Goal: Task Accomplishment & Management: Use online tool/utility

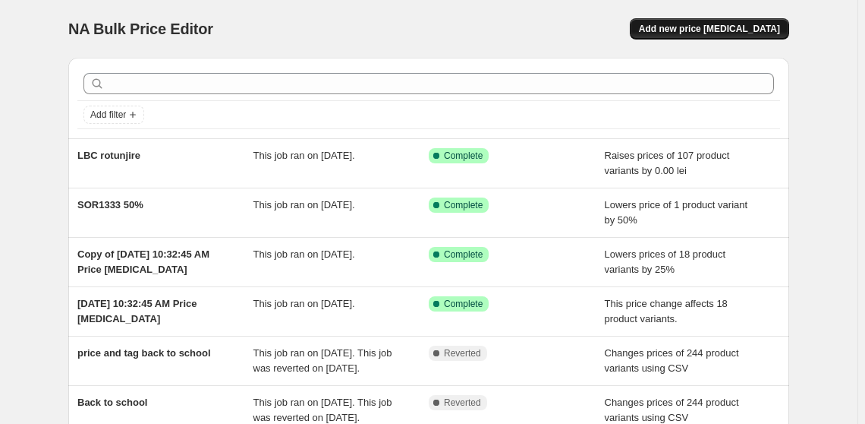
click at [706, 32] on span "Add new price change job" at bounding box center [709, 29] width 141 height 12
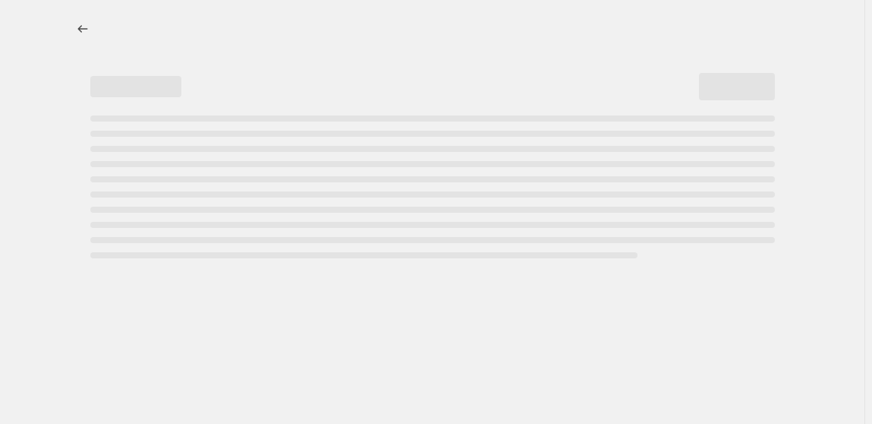
select select "percentage"
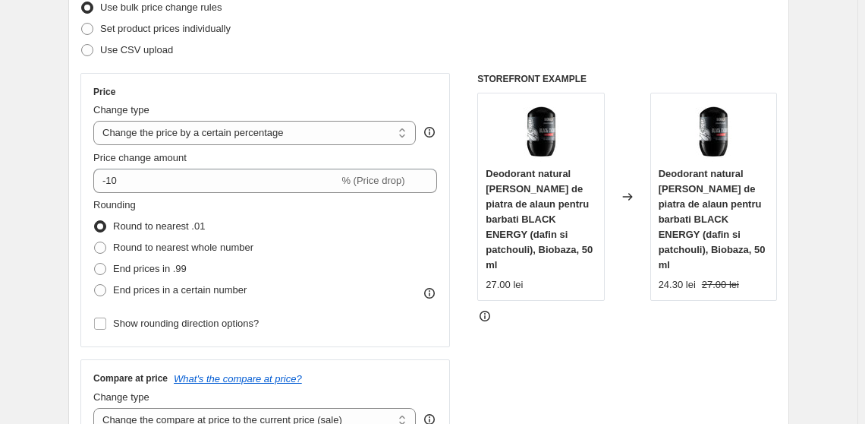
scroll to position [483, 0]
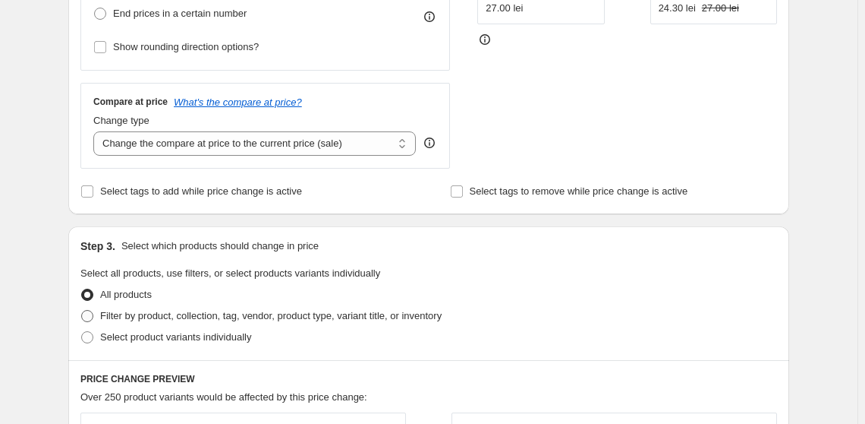
click at [128, 313] on span "Filter by product, collection, tag, vendor, product type, variant title, or inv…" at bounding box center [271, 315] width 342 height 11
click at [82, 310] on input "Filter by product, collection, tag, vendor, product type, variant title, or inv…" at bounding box center [81, 310] width 1 height 1
radio input "true"
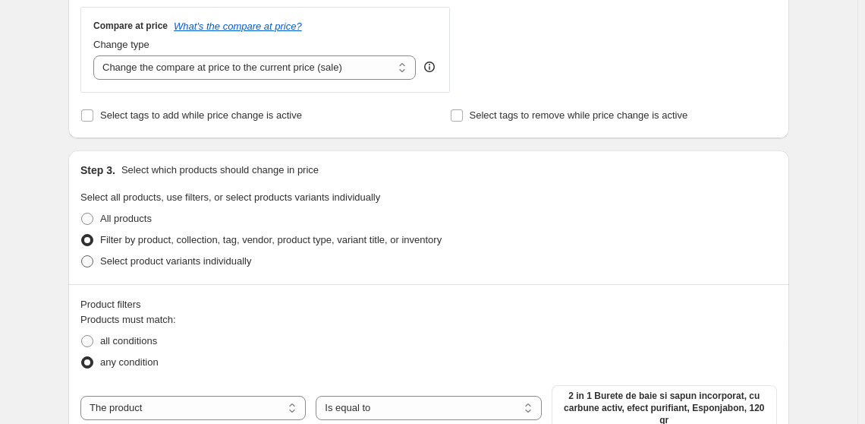
scroll to position [552, 0]
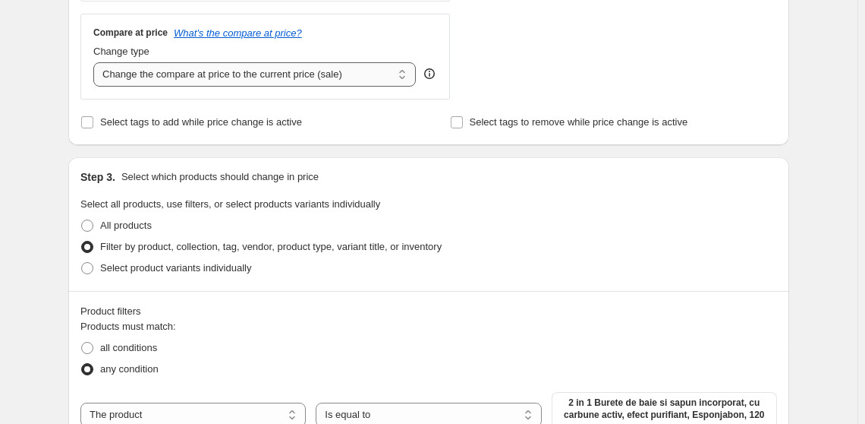
click at [269, 77] on select "Change the compare at price to the current price (sale) Change the compare at p…" at bounding box center [254, 74] width 323 height 24
click at [631, 206] on fieldset "Select all products, use filters, or select products variants individually All …" at bounding box center [428, 238] width 697 height 82
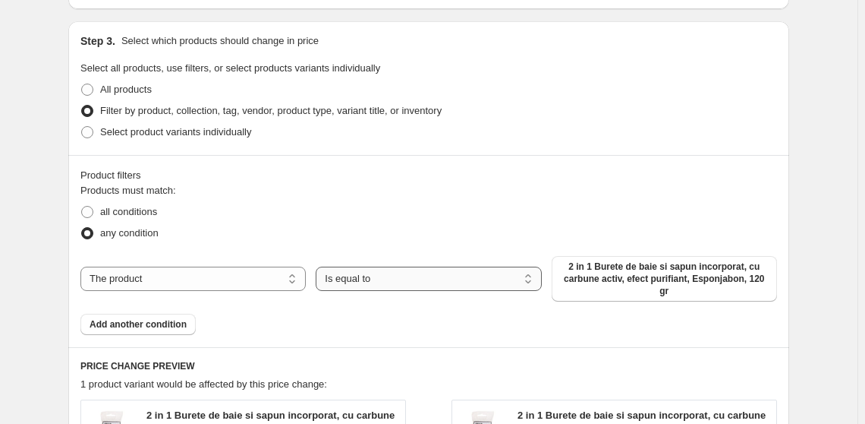
scroll to position [690, 0]
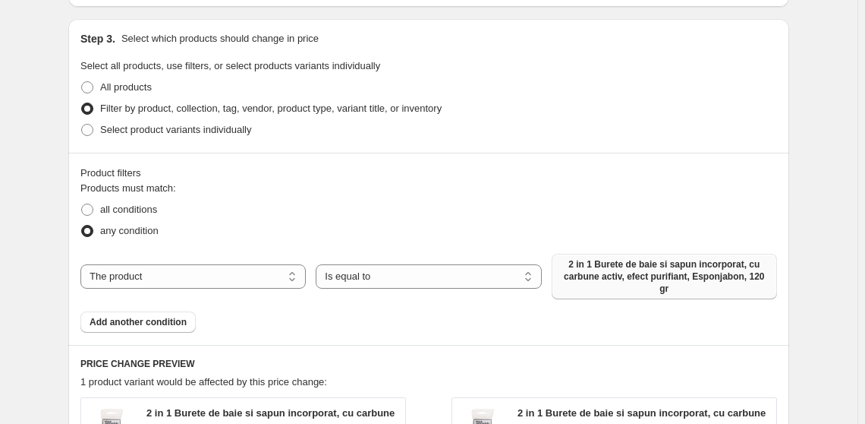
click at [657, 270] on span "2 in 1 Burete de baie si sapun incorporat, cu carbune activ, efect purifiant, E…" at bounding box center [664, 276] width 207 height 36
click at [232, 264] on select "The product The product's collection The product's tag The product's vendor The…" at bounding box center [192, 276] width 225 height 24
select select "collection"
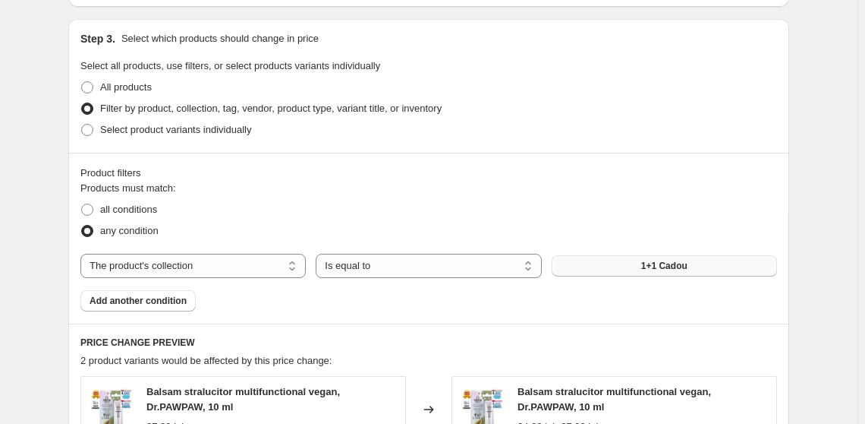
click at [688, 266] on span "1+1 Cadou" at bounding box center [664, 266] width 46 height 12
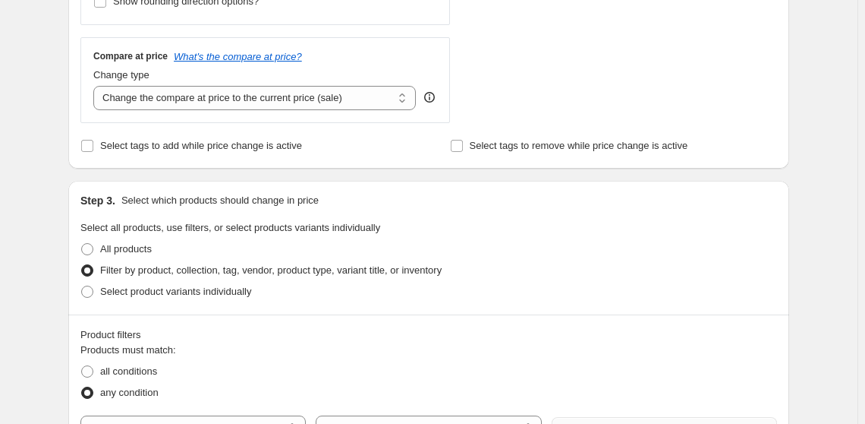
scroll to position [403, 0]
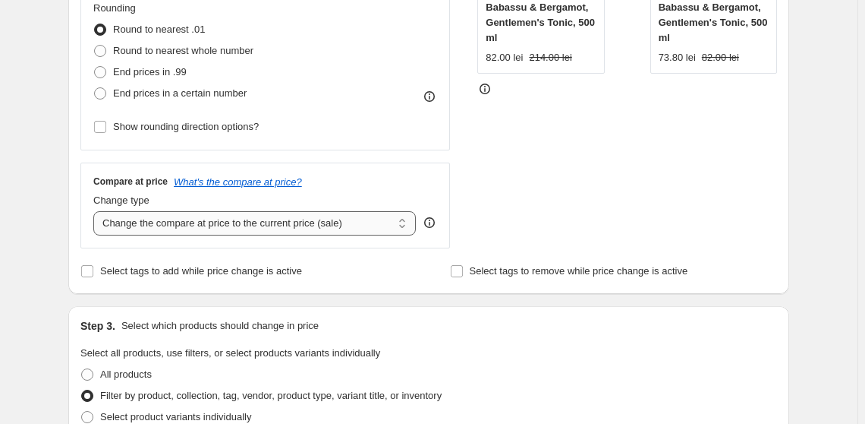
click at [271, 216] on select "Change the compare at price to the current price (sale) Change the compare at p…" at bounding box center [254, 223] width 323 height 24
click at [96, 211] on select "Change the compare at price to the current price (sale) Change the compare at p…" at bounding box center [254, 223] width 323 height 24
click at [291, 234] on select "Change the compare at price to the current price (sale) Change the compare at p…" at bounding box center [254, 223] width 323 height 24
click at [96, 211] on select "Change the compare at price to the current price (sale) Change the compare at p…" at bounding box center [254, 223] width 323 height 24
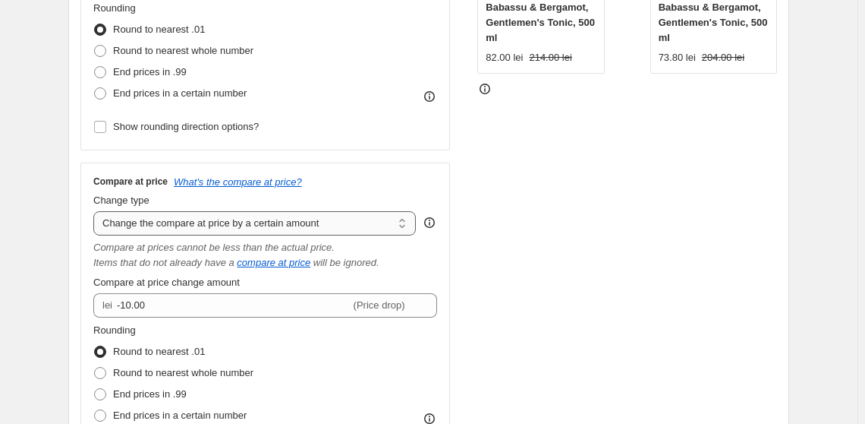
click at [283, 217] on select "Change the compare at price to the current price (sale) Change the compare at p…" at bounding box center [254, 223] width 323 height 24
select select "ep"
click at [96, 211] on select "Change the compare at price to the current price (sale) Change the compare at p…" at bounding box center [254, 223] width 323 height 24
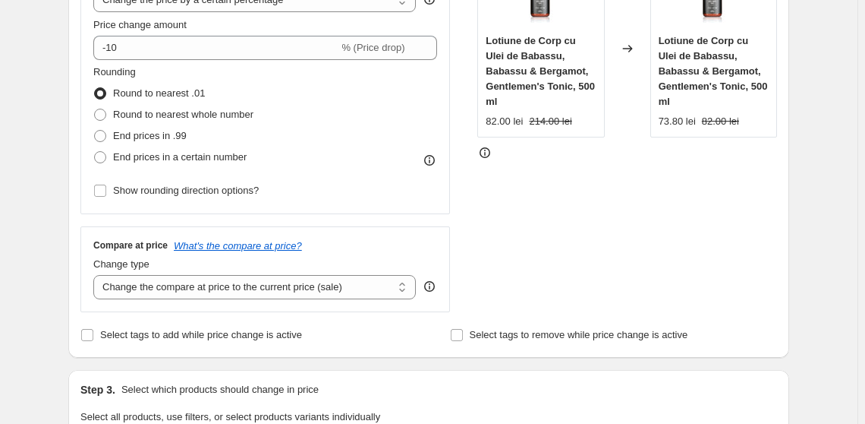
scroll to position [345, 0]
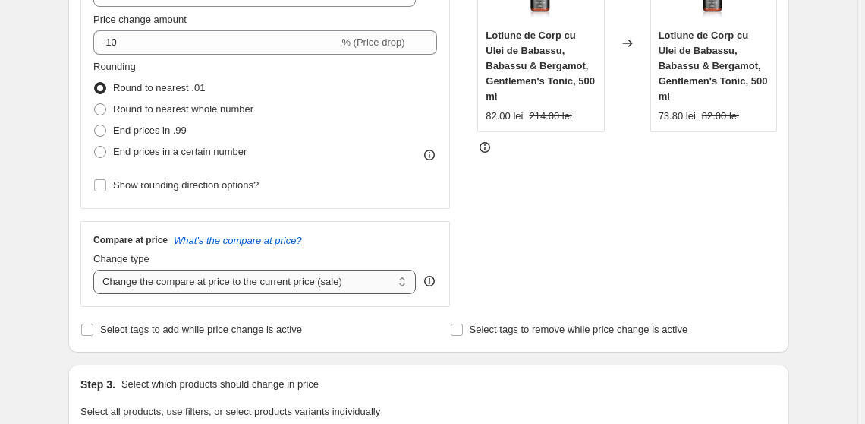
click at [238, 279] on select "Change the compare at price to the current price (sale) Change the compare at p…" at bounding box center [254, 281] width 323 height 24
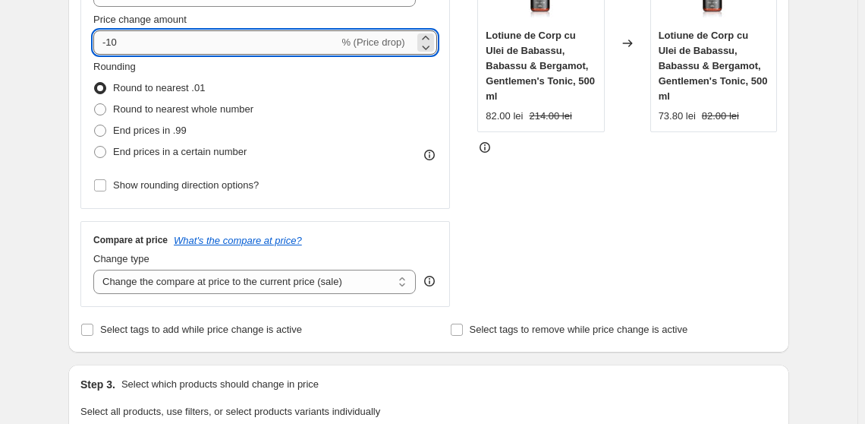
click at [140, 38] on input "-10" at bounding box center [215, 42] width 245 height 24
type input "-1"
type input "-0"
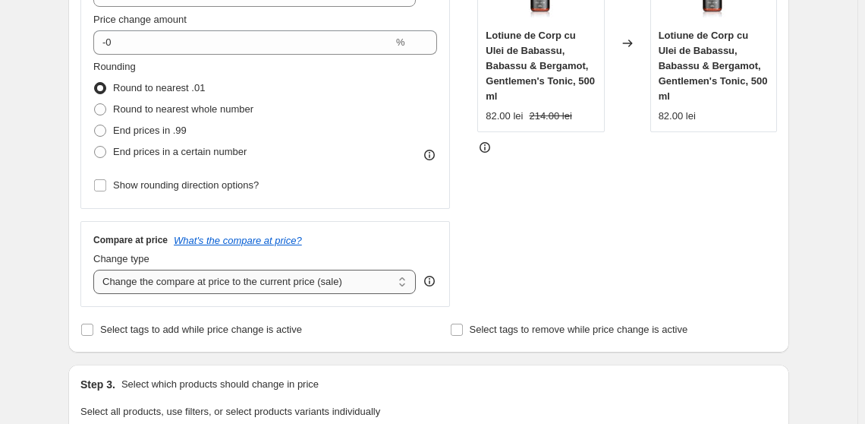
click at [238, 284] on select "Change the compare at price to the current price (sale) Change the compare at p…" at bounding box center [254, 281] width 323 height 24
select select "remove"
click at [96, 269] on select "Change the compare at price to the current price (sale) Change the compare at p…" at bounding box center [254, 281] width 323 height 24
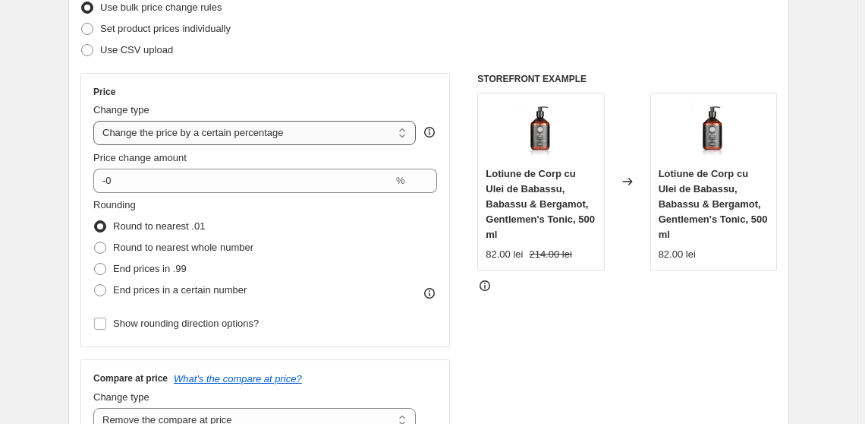
click at [225, 140] on select "Change the price to a certain amount Change the price by a certain amount Chang…" at bounding box center [254, 133] width 323 height 24
select select "ecap"
click at [96, 121] on select "Change the price to a certain amount Change the price by a certain amount Chang…" at bounding box center [254, 133] width 323 height 24
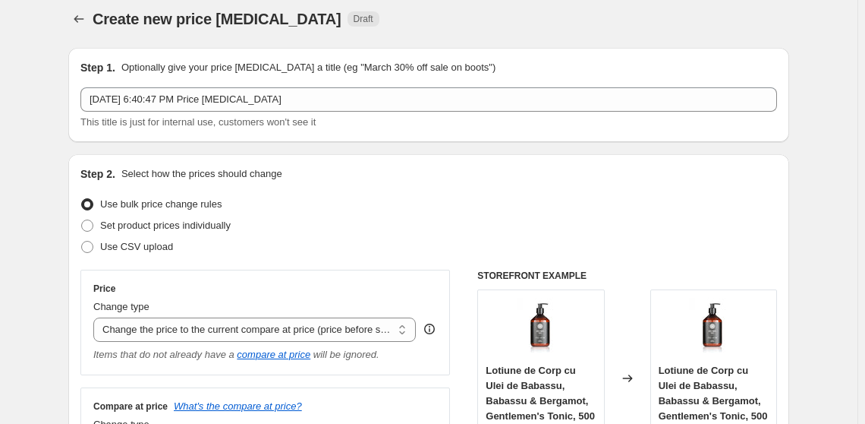
scroll to position [0, 0]
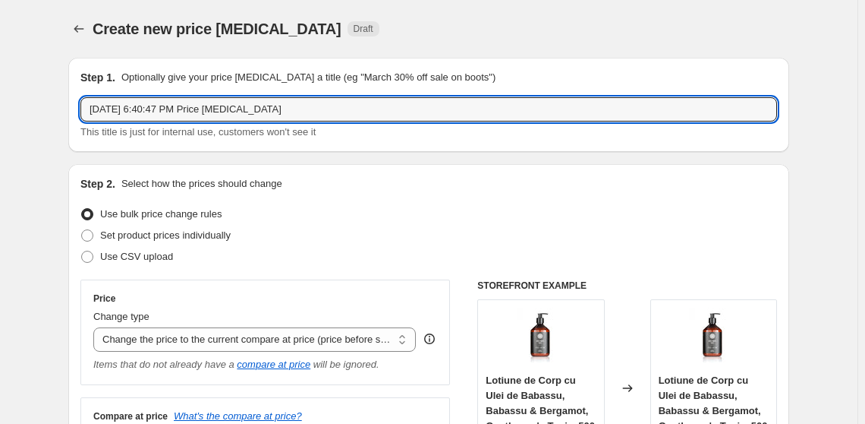
drag, startPoint x: 336, startPoint y: 114, endPoint x: -35, endPoint y: 108, distance: 371.2
click at [0, 108] on html "Home Settings Plans Skip to content Create new price change job. This page is r…" at bounding box center [432, 212] width 865 height 424
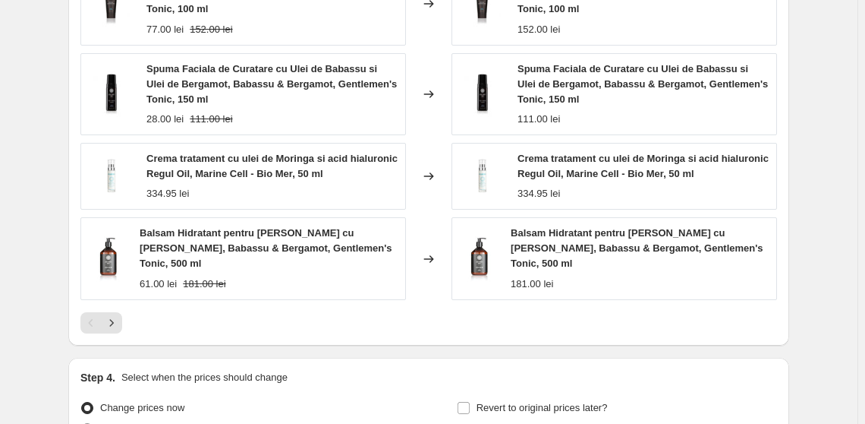
scroll to position [1133, 0]
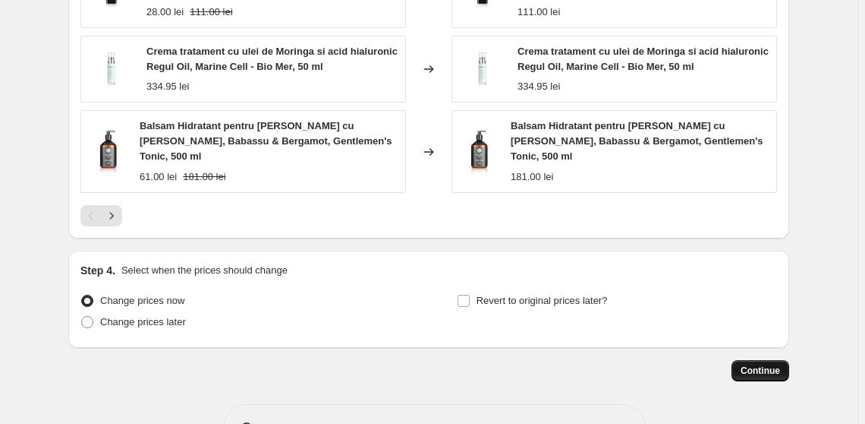
type input "Last Chance scoatere reducere"
click at [765, 364] on span "Continue" at bounding box center [760, 370] width 39 height 12
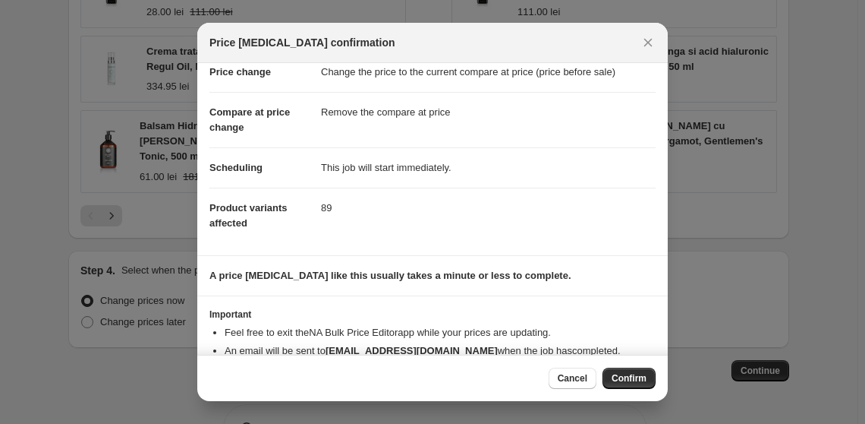
scroll to position [73, 0]
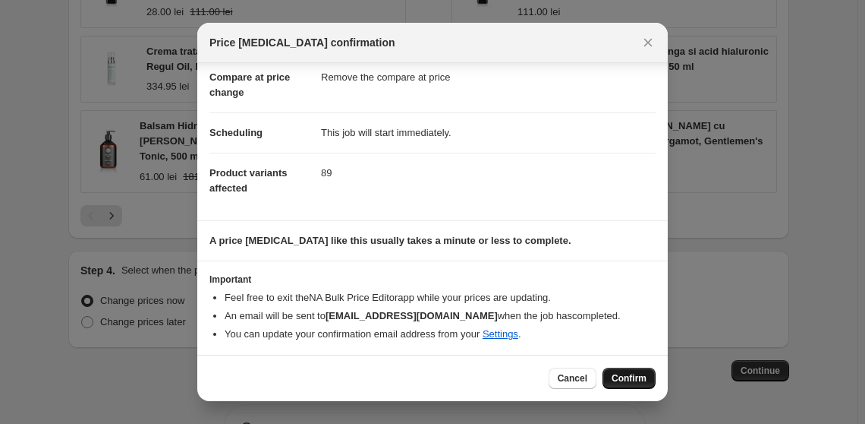
click at [638, 381] on span "Confirm" at bounding box center [629, 378] width 35 height 12
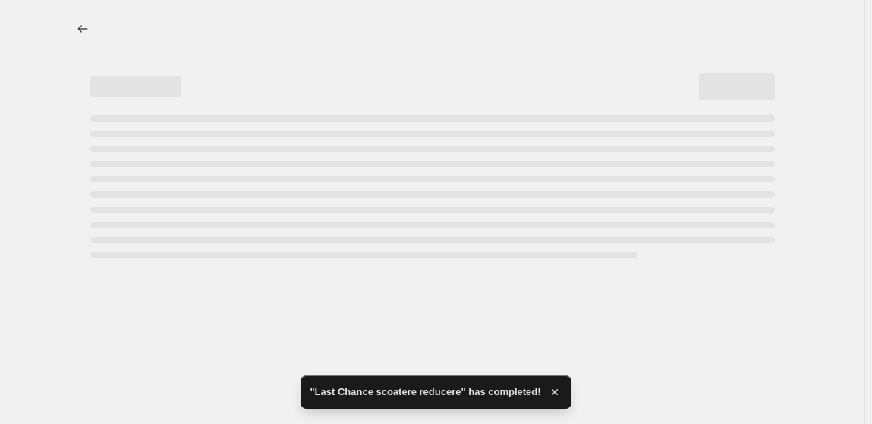
select select "ecap"
select select "remove"
select select "collection"
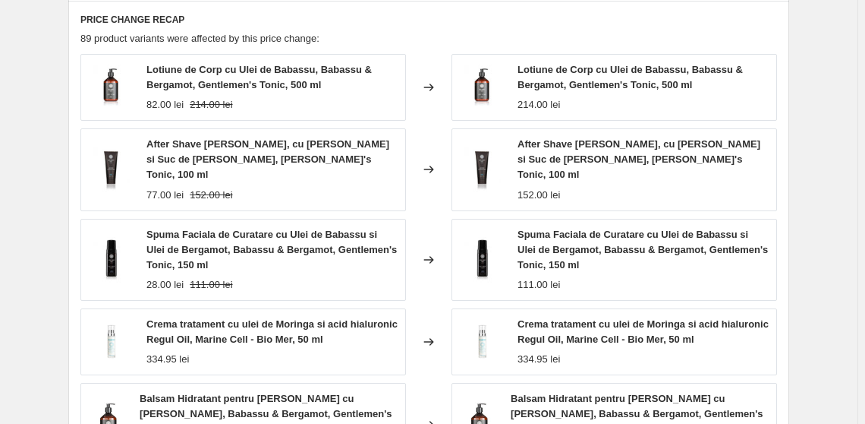
scroll to position [1104, 0]
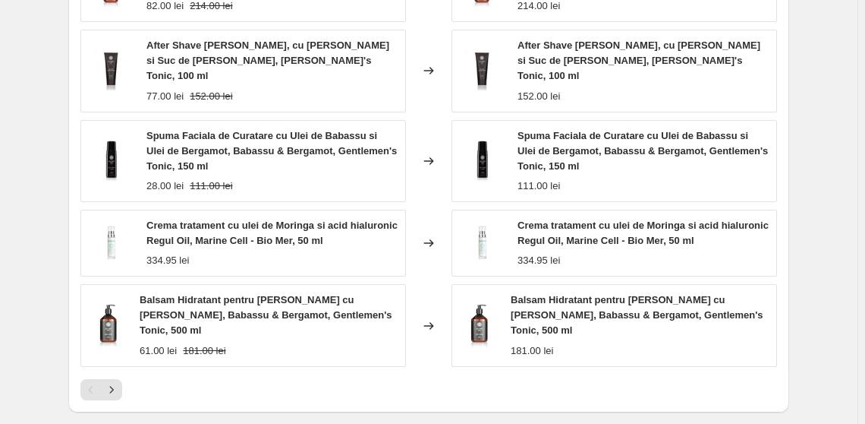
click at [119, 382] on icon "Next" at bounding box center [111, 389] width 15 height 15
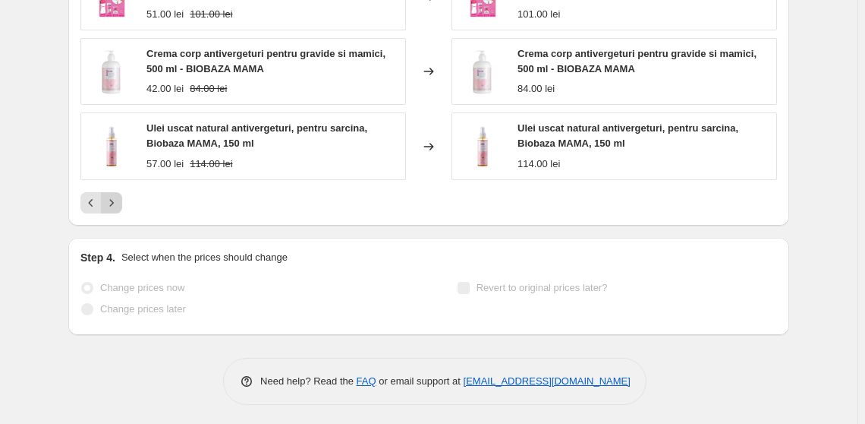
click at [119, 203] on icon "Next" at bounding box center [111, 202] width 15 height 15
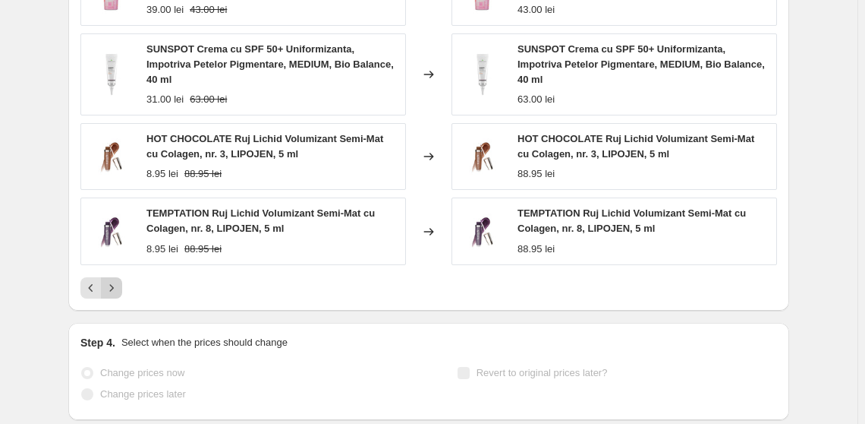
click at [122, 277] on button "Next" at bounding box center [111, 287] width 21 height 21
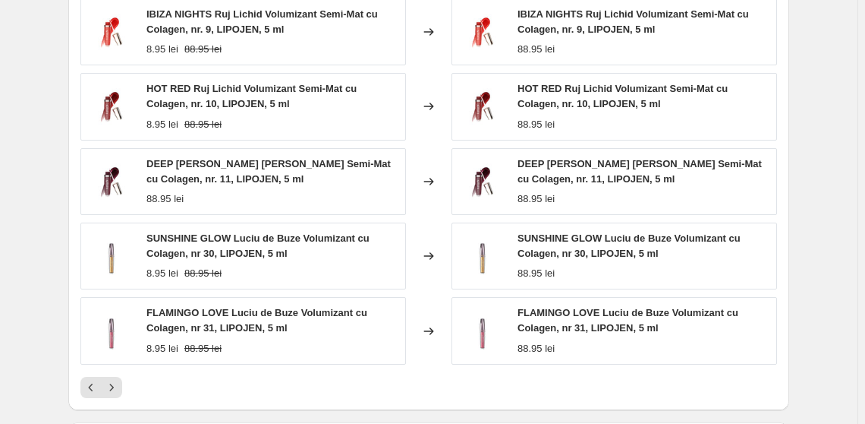
scroll to position [1160, 0]
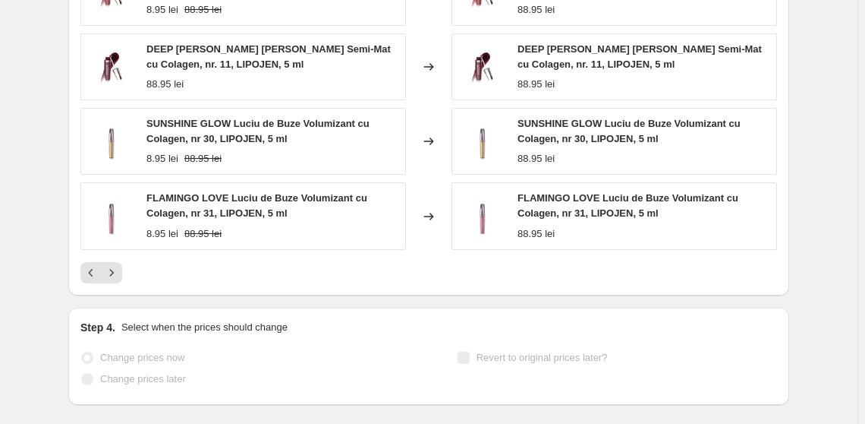
click at [121, 279] on div "PRICE CHANGE RECAP 89 product variants were affected by this price change: IBIZ…" at bounding box center [428, 63] width 721 height 464
click at [113, 265] on icon "Next" at bounding box center [111, 272] width 15 height 15
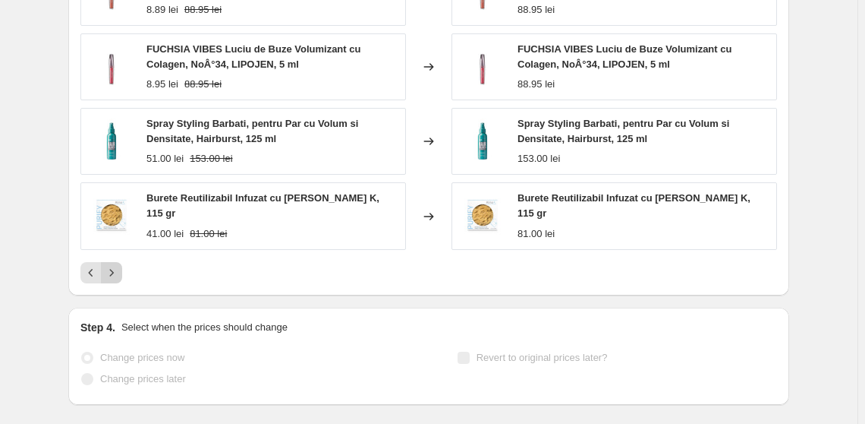
click at [119, 265] on icon "Next" at bounding box center [111, 272] width 15 height 15
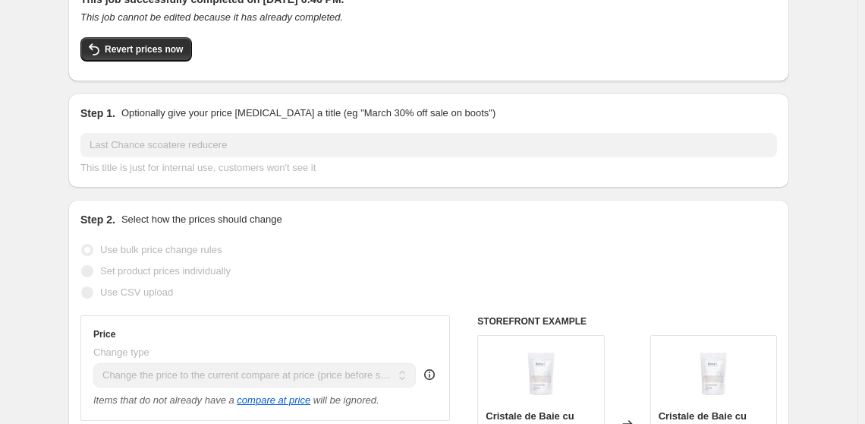
scroll to position [0, 0]
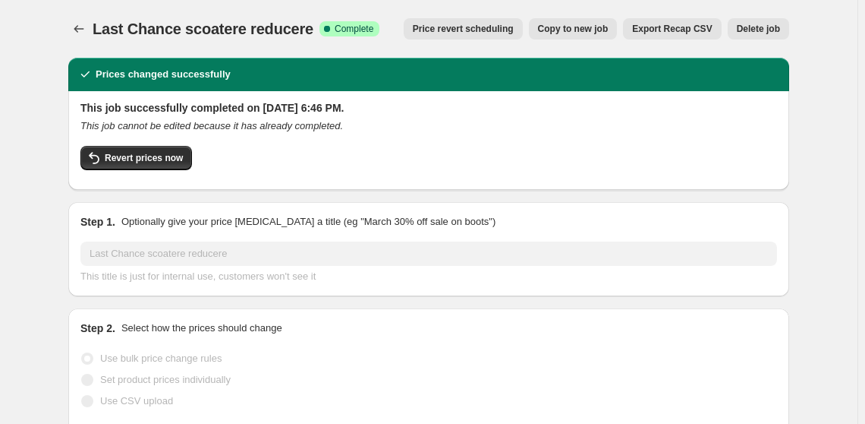
click at [575, 33] on span "Copy to new job" at bounding box center [573, 29] width 71 height 12
select select "ecap"
select select "remove"
select select "collection"
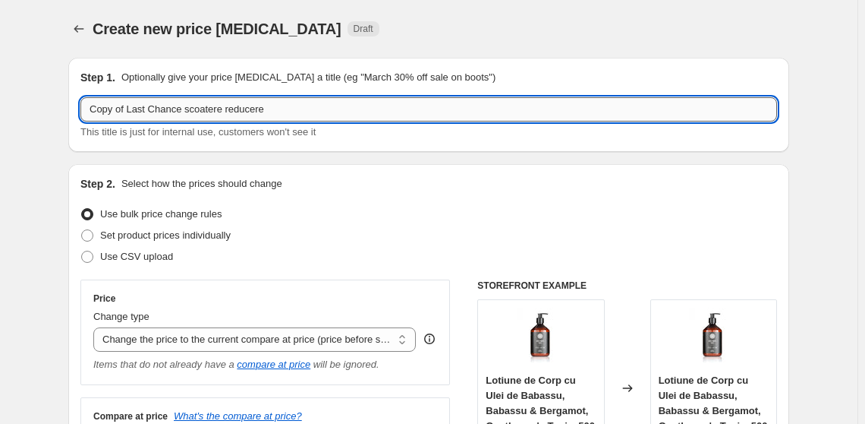
drag, startPoint x: 271, startPoint y: 109, endPoint x: 222, endPoint y: 112, distance: 48.7
click at [222, 112] on input "Copy of Last Chance scoatere reducere" at bounding box center [428, 109] width 697 height 24
drag, startPoint x: 131, startPoint y: 109, endPoint x: 73, endPoint y: 118, distance: 59.2
click at [72, 112] on div "Step 1. Optionally give your price change job a title (eg "March 30% off sale o…" at bounding box center [428, 105] width 721 height 94
drag, startPoint x: 241, startPoint y: 113, endPoint x: 147, endPoint y: 117, distance: 94.2
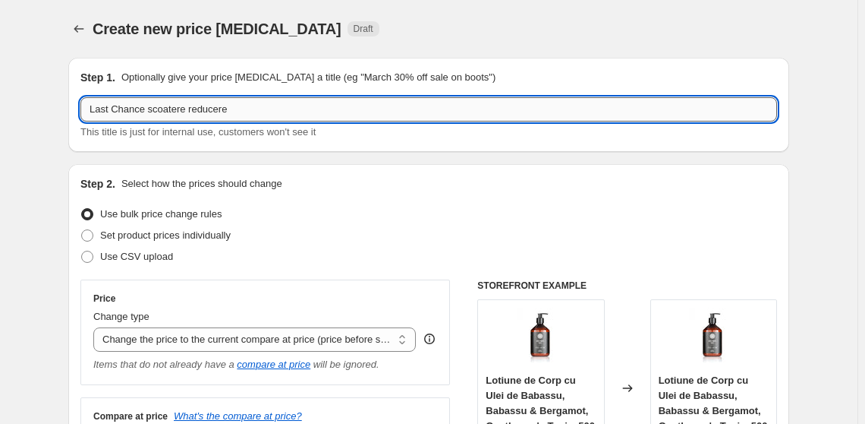
click at [147, 117] on input "Last Chance scoatere reducere" at bounding box center [428, 109] width 697 height 24
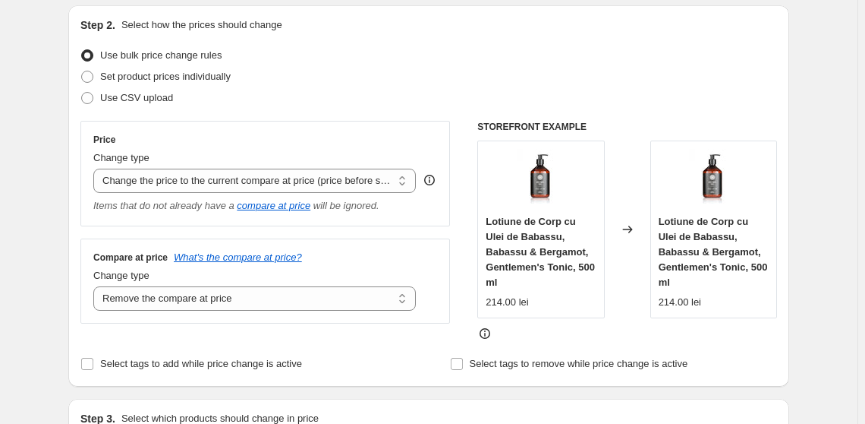
scroll to position [137, 0]
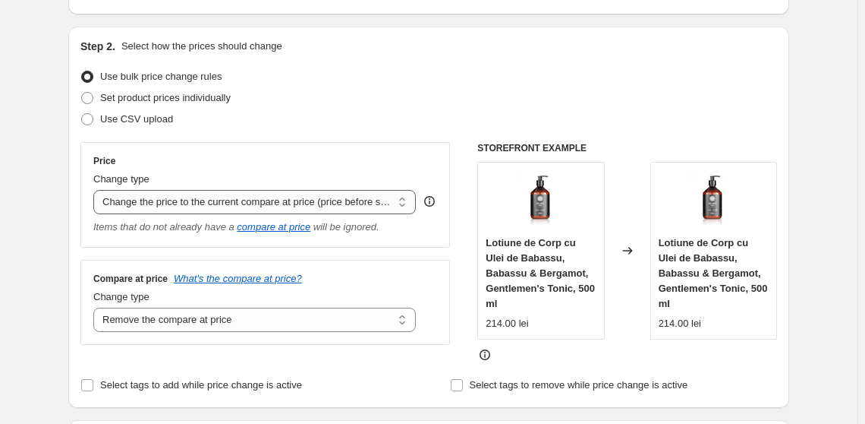
type input "Last Chance 60%"
click at [269, 206] on select "Change the price to a certain amount Change the price by a certain amount Chang…" at bounding box center [254, 202] width 323 height 24
select select "percentage"
click at [96, 190] on select "Change the price to a certain amount Change the price by a certain amount Chang…" at bounding box center [254, 202] width 323 height 24
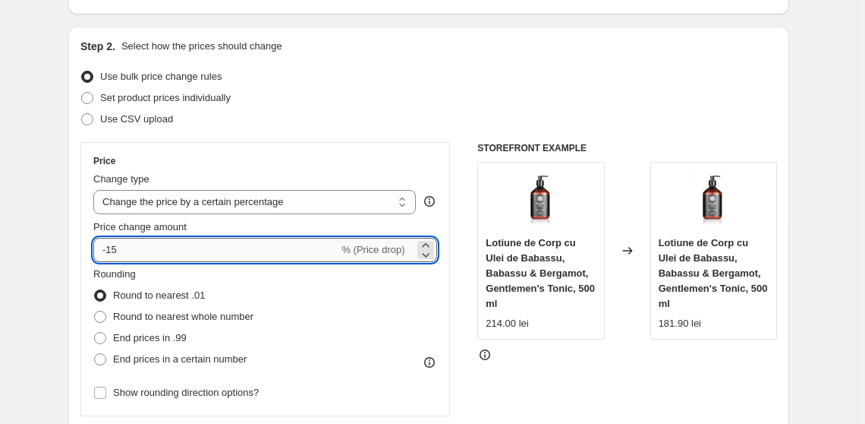
click at [164, 254] on input "-15" at bounding box center [215, 250] width 245 height 24
type input "-1"
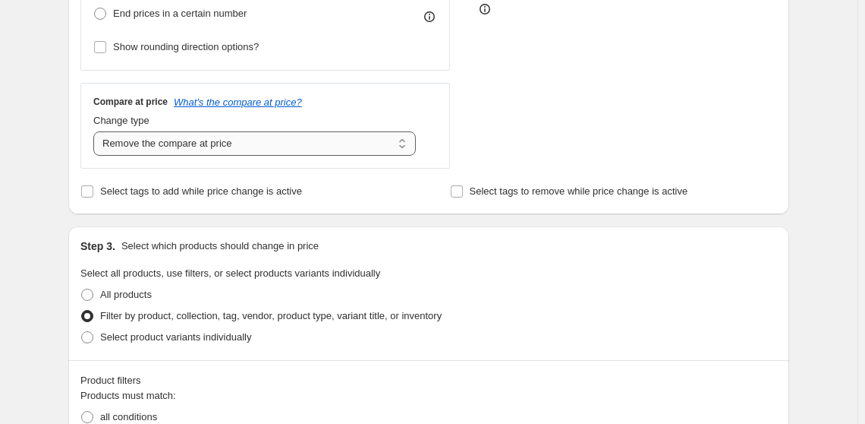
type input "-60"
click at [196, 144] on select "Change the compare at price to the current price (sale) Change the compare at p…" at bounding box center [254, 143] width 323 height 24
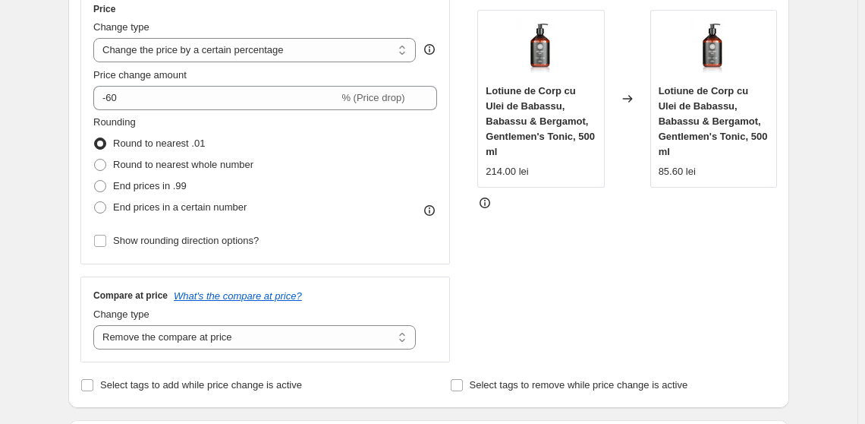
scroll to position [414, 0]
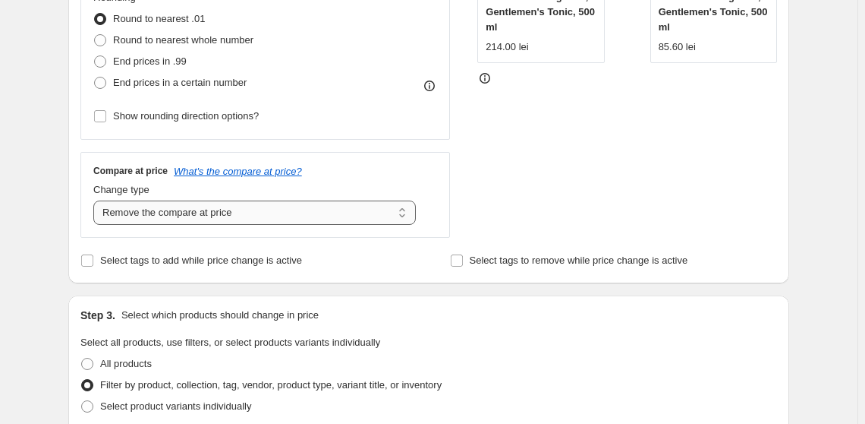
click at [217, 216] on select "Change the compare at price to the current price (sale) Change the compare at p…" at bounding box center [254, 212] width 323 height 24
click at [96, 200] on select "Change the compare at price to the current price (sale) Change the compare at p…" at bounding box center [254, 212] width 323 height 24
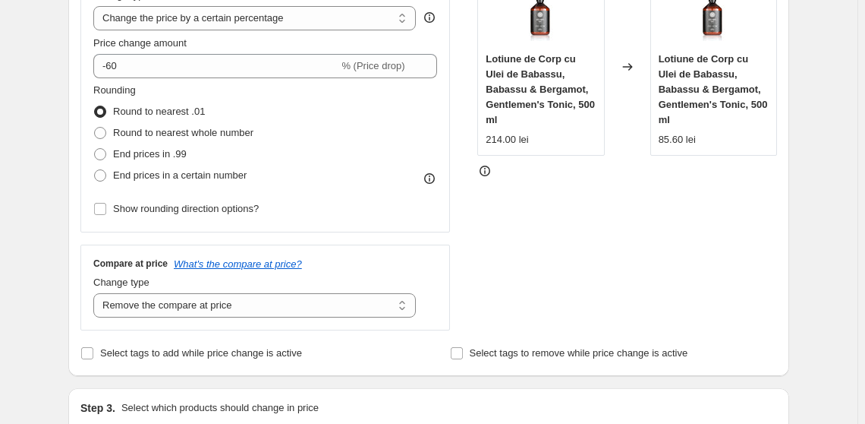
scroll to position [345, 0]
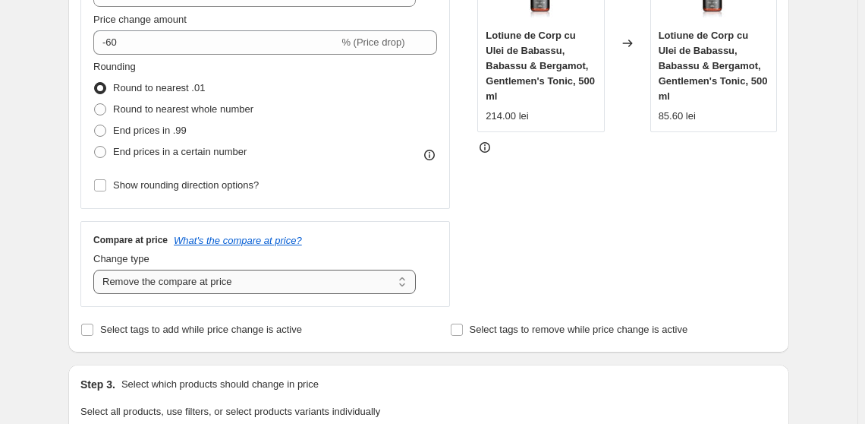
click at [227, 282] on select "Change the compare at price to the current price (sale) Change the compare at p…" at bounding box center [254, 281] width 323 height 24
select select "ep"
click at [96, 269] on select "Change the compare at price to the current price (sale) Change the compare at p…" at bounding box center [254, 281] width 323 height 24
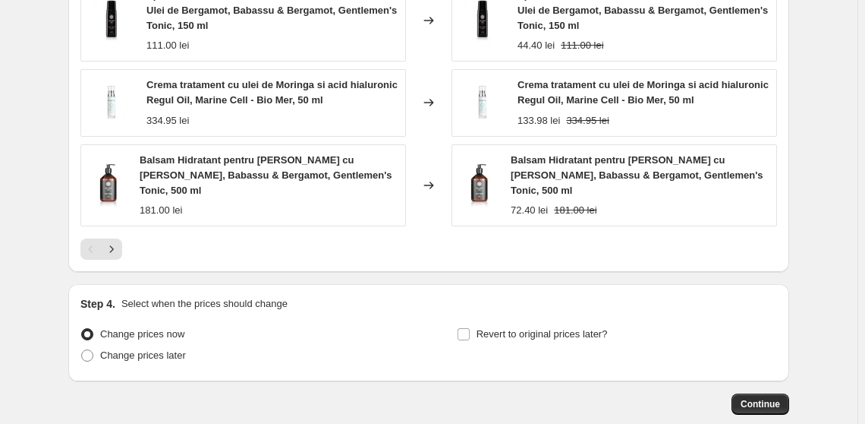
scroll to position [1300, 0]
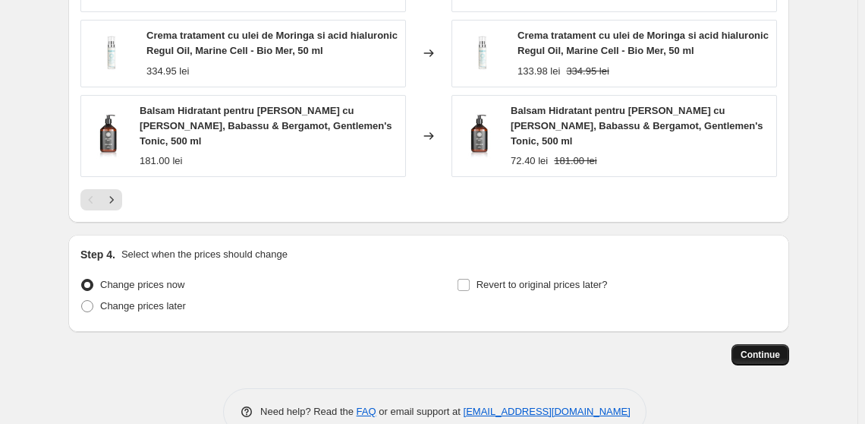
click at [775, 348] on span "Continue" at bounding box center [760, 354] width 39 height 12
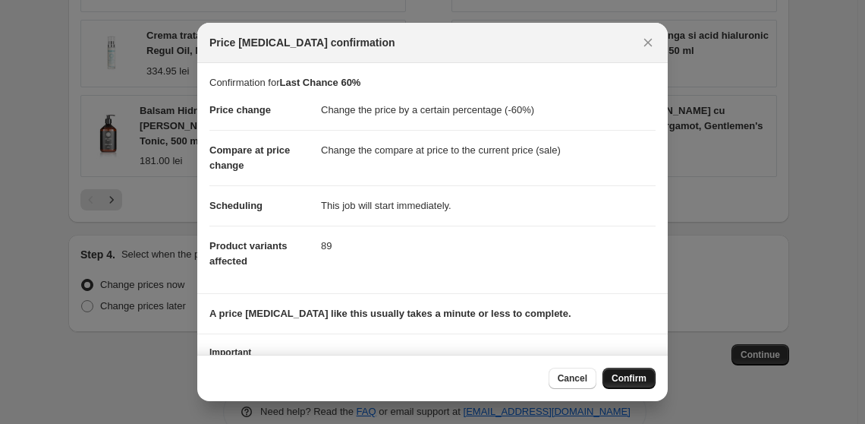
click at [638, 381] on span "Confirm" at bounding box center [629, 378] width 35 height 12
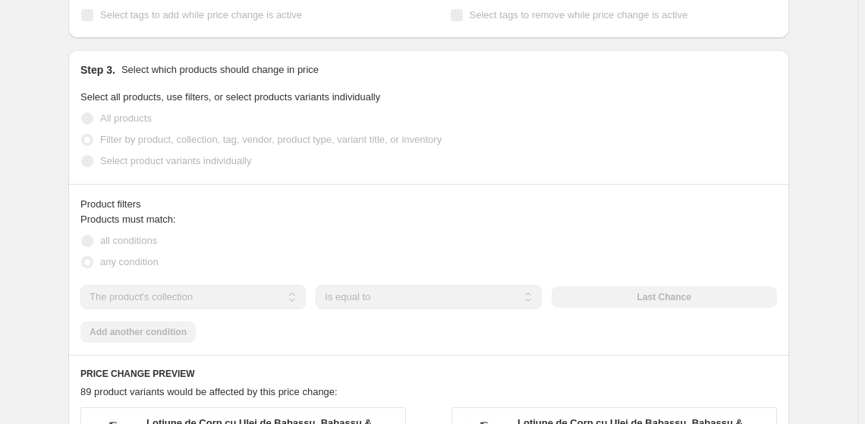
scroll to position [650, 0]
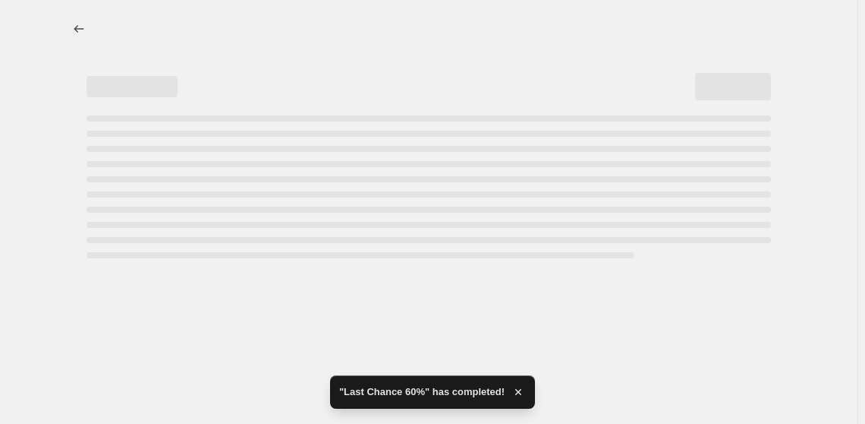
select select "percentage"
select select "collection"
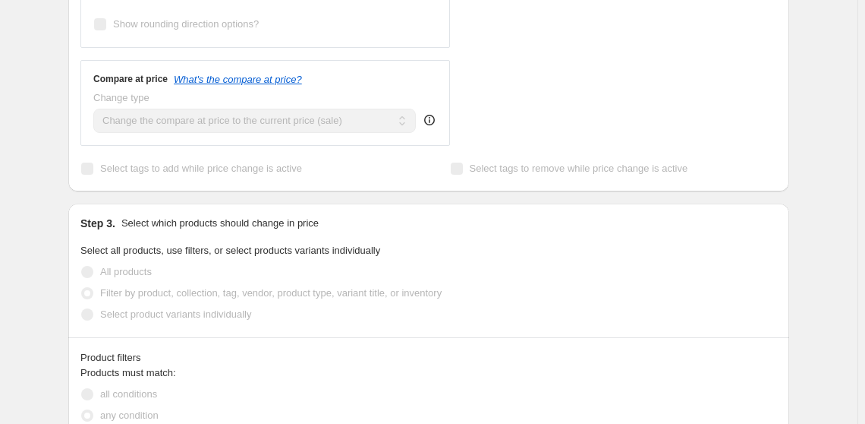
scroll to position [0, 0]
